Goal: Task Accomplishment & Management: Manage account settings

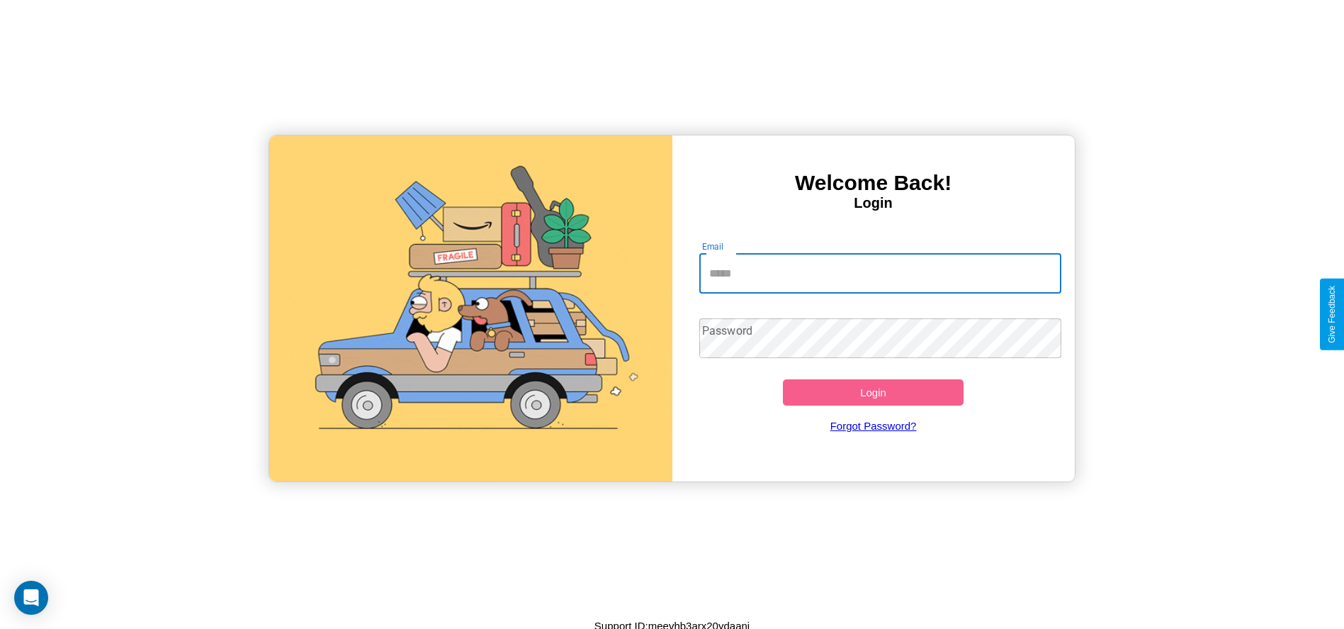
click at [880, 273] on input "Email" at bounding box center [881, 274] width 362 height 40
type input "**********"
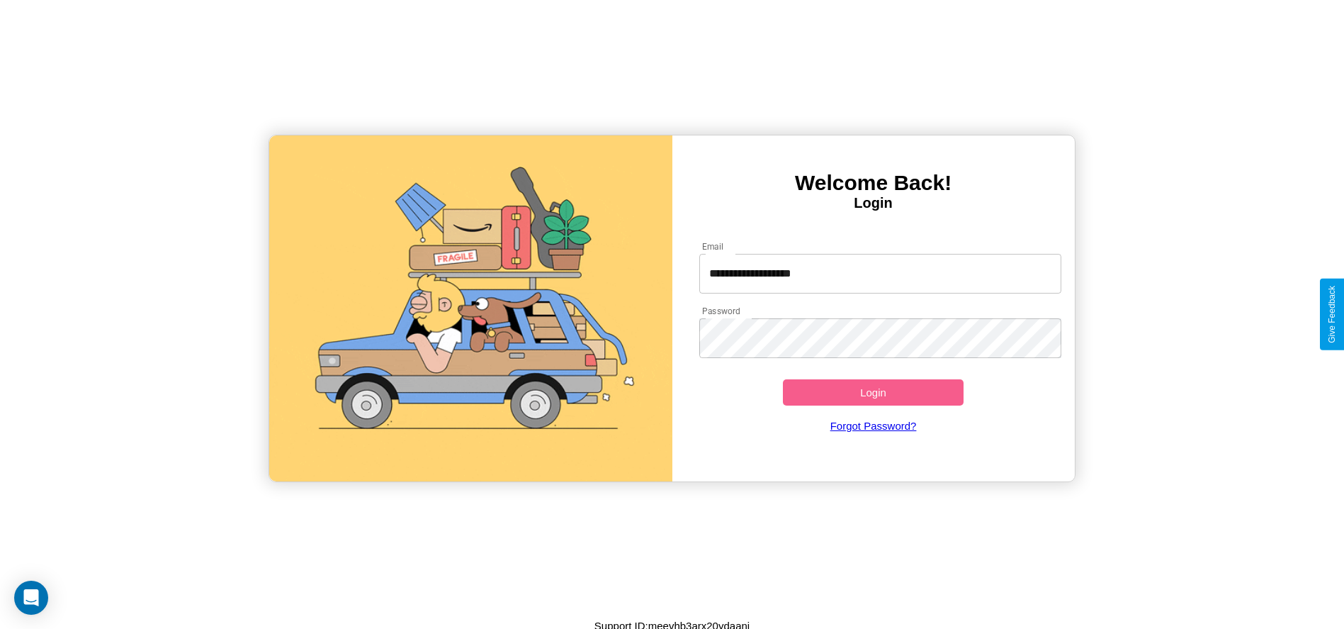
click at [873, 392] on button "Login" at bounding box center [873, 392] width 181 height 26
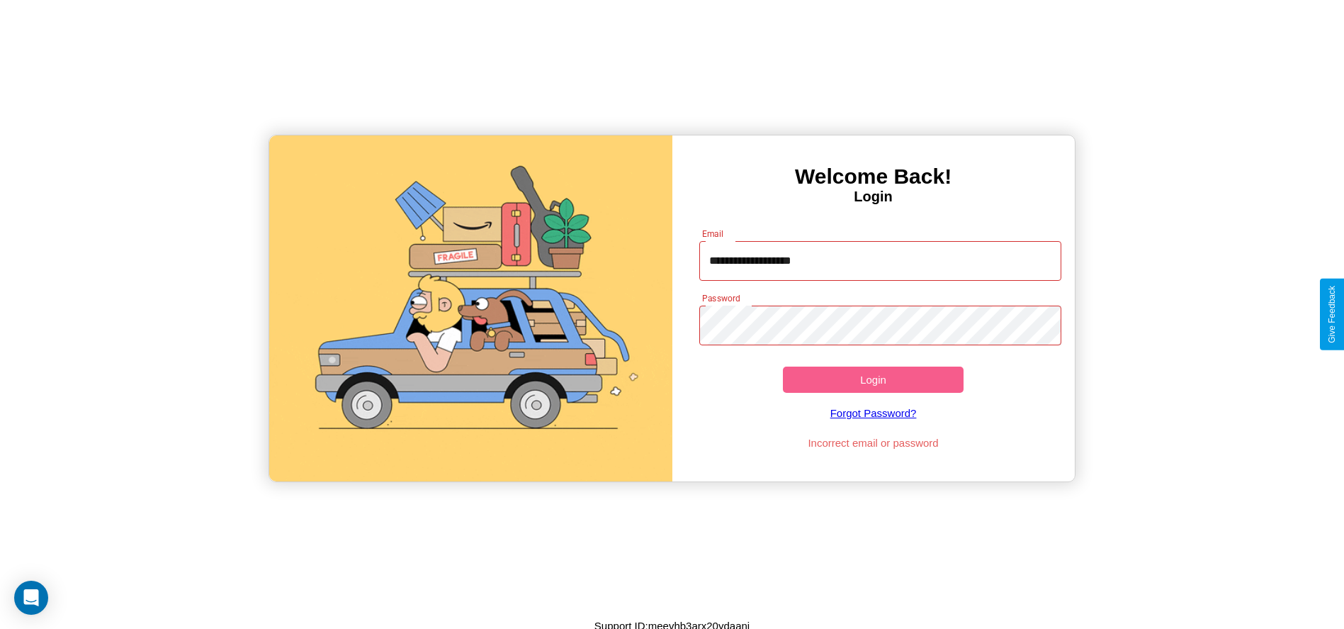
click at [873, 379] on button "Login" at bounding box center [873, 379] width 181 height 26
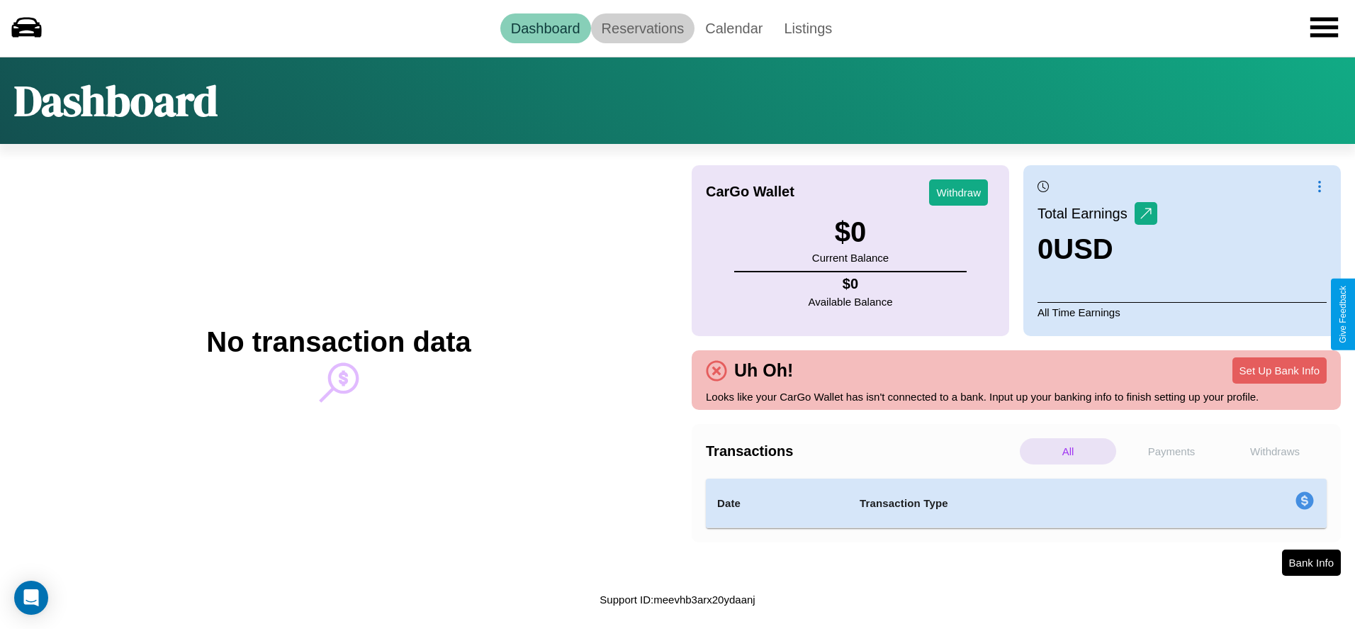
click at [642, 28] on link "Reservations" at bounding box center [643, 28] width 104 height 30
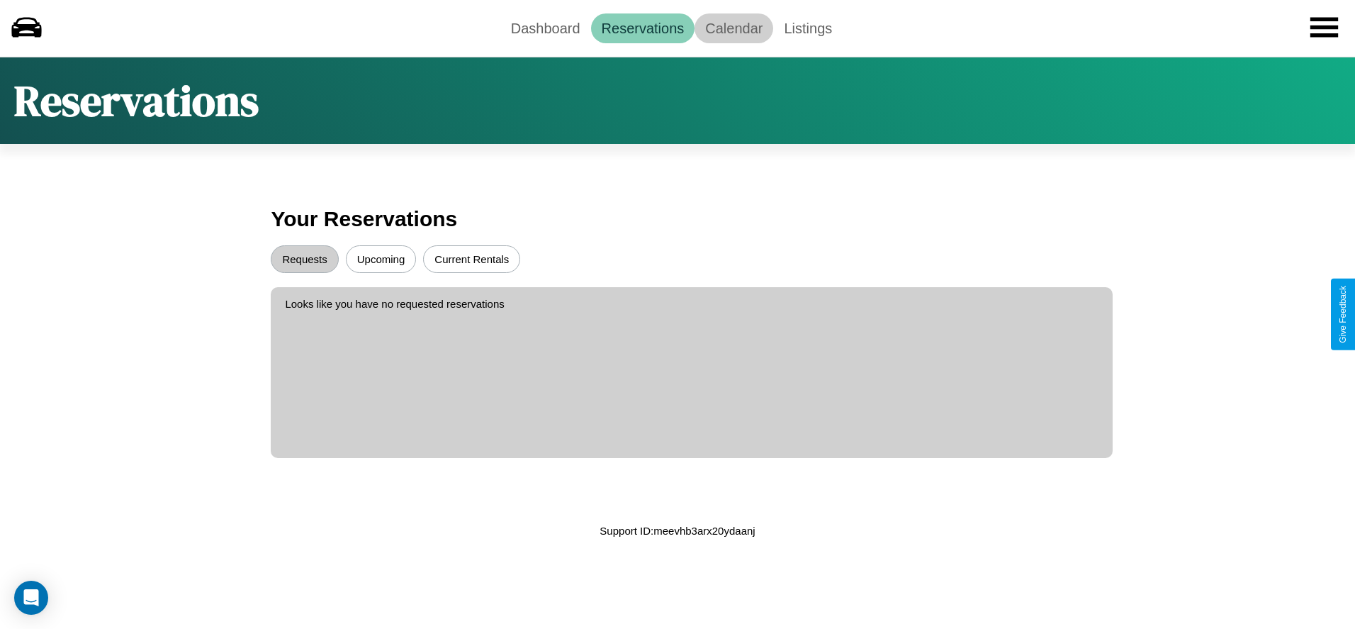
click at [734, 28] on link "Calendar" at bounding box center [734, 28] width 79 height 30
